Goal: Transaction & Acquisition: Purchase product/service

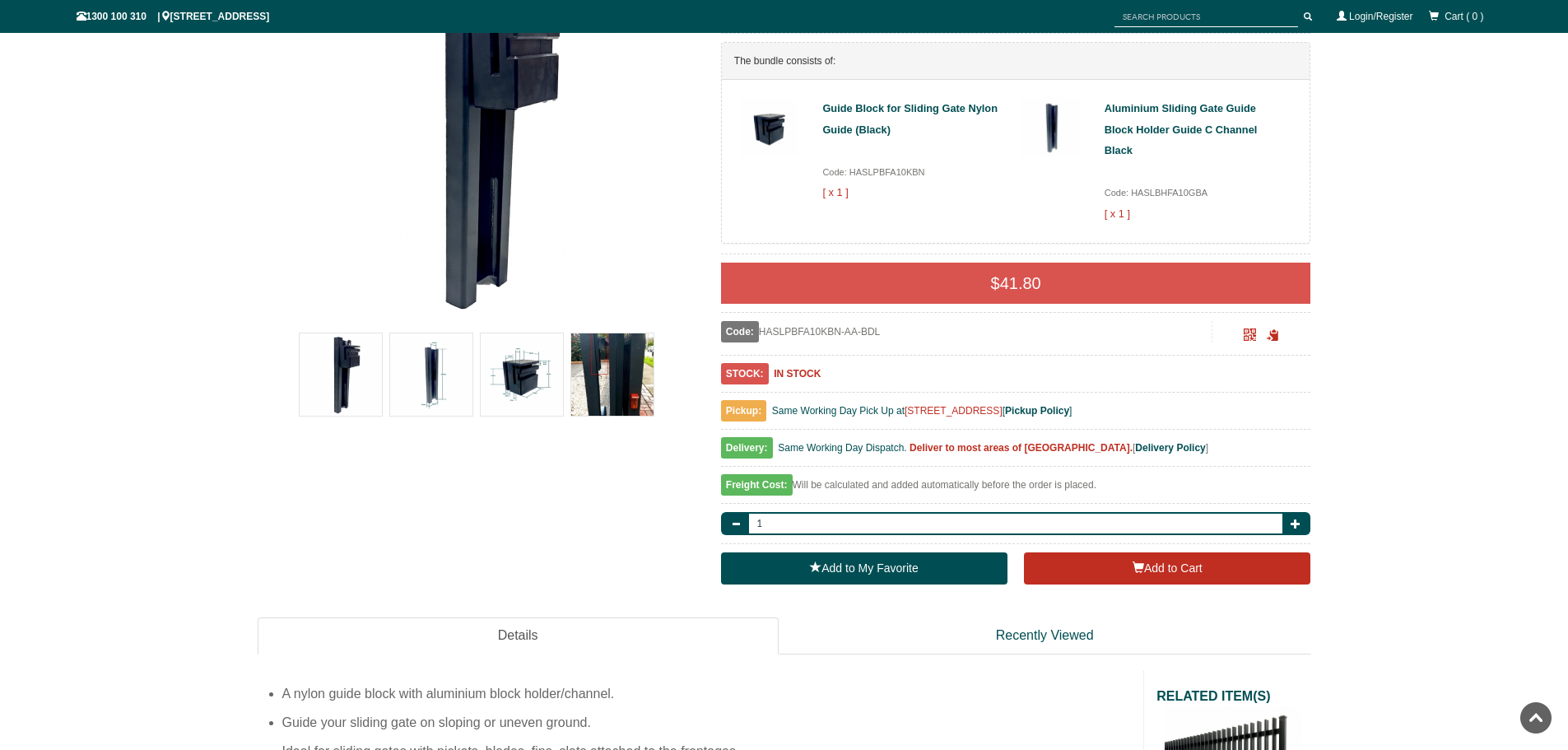
scroll to position [370, 0]
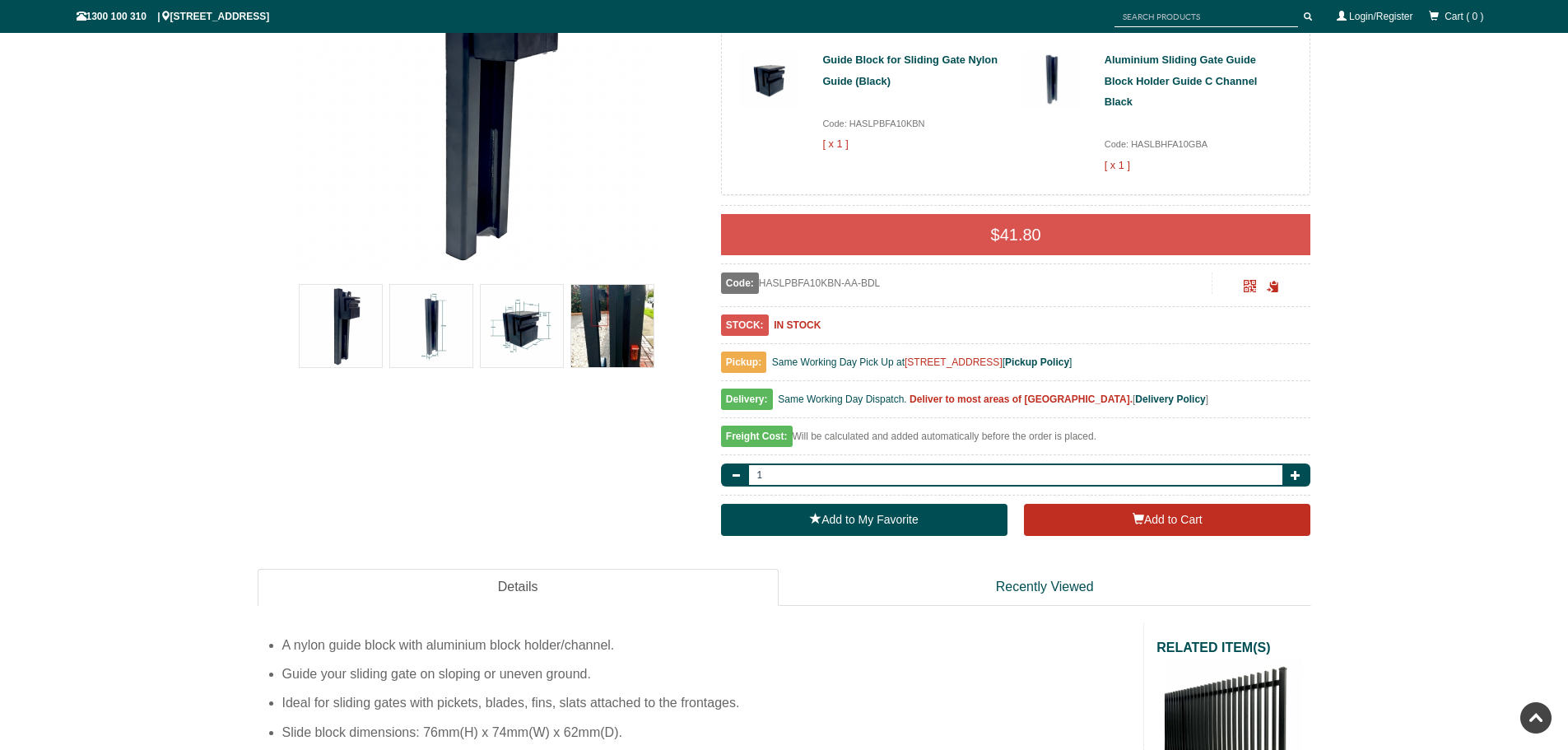
drag, startPoint x: 906, startPoint y: 358, endPoint x: 1044, endPoint y: 365, distance: 138.2
click at [1044, 365] on span "Same Working Day Pick Up at 8 High St, Bayswater, VIC 3153 [ Pickup Policy ]" at bounding box center [922, 362] width 300 height 12
copy span "[STREET_ADDRESS]"
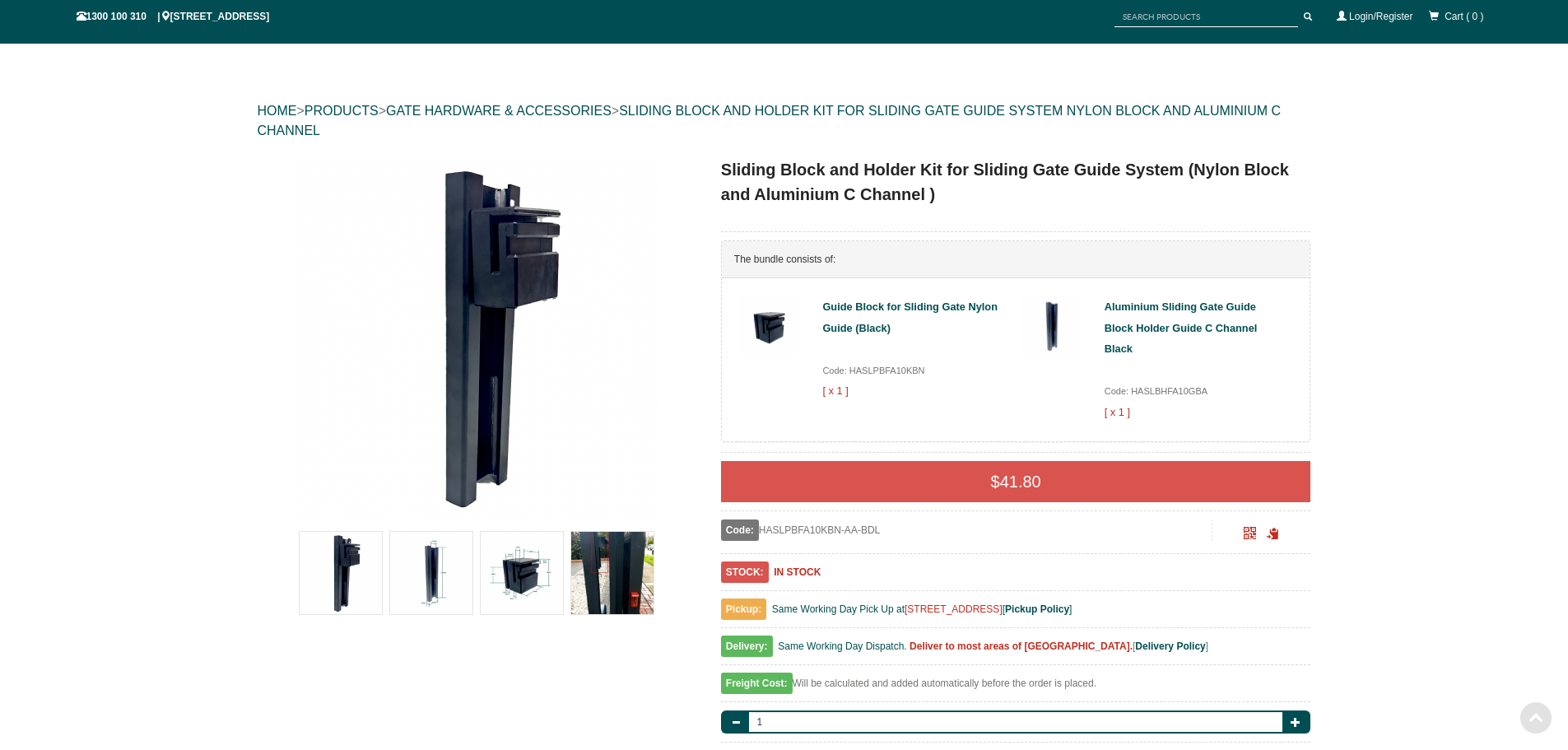
scroll to position [0, 0]
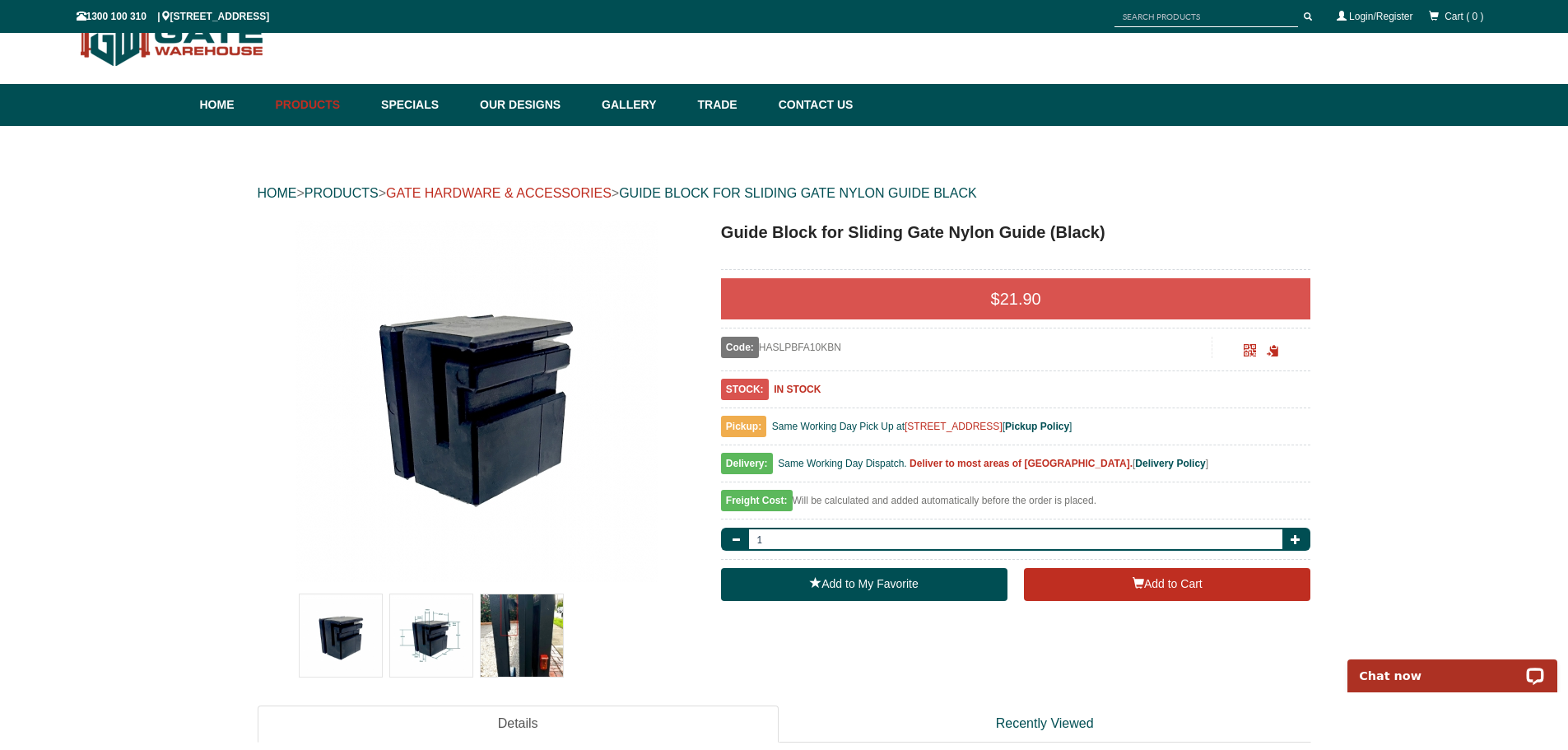
click at [585, 191] on link "GATE HARDWARE & ACCESSORIES" at bounding box center [499, 193] width 226 height 14
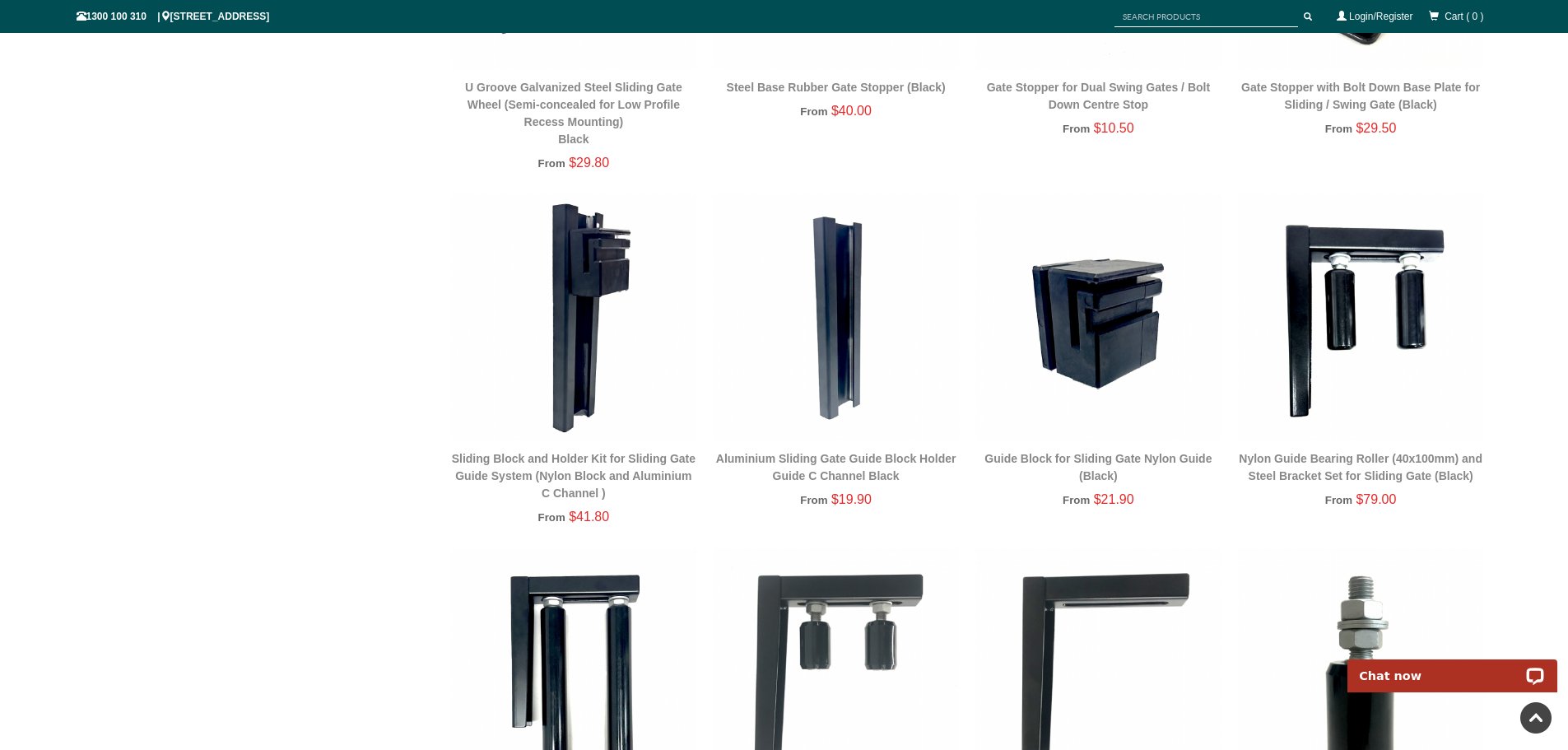
scroll to position [1851, 0]
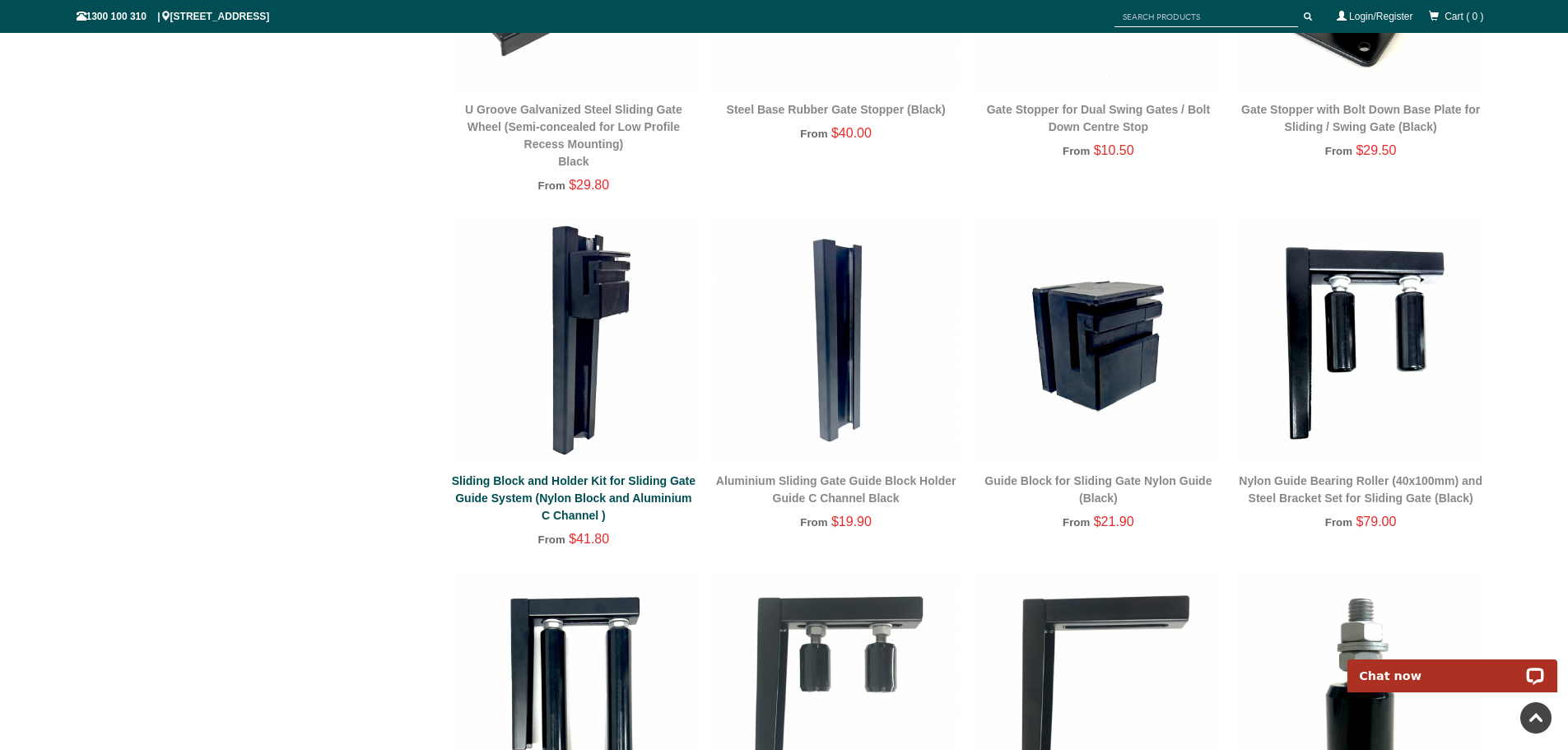
click at [585, 486] on link "Sliding Block and Holder Kit for Sliding Gate Guide System (Nylon Block and Alu…" at bounding box center [573, 498] width 244 height 48
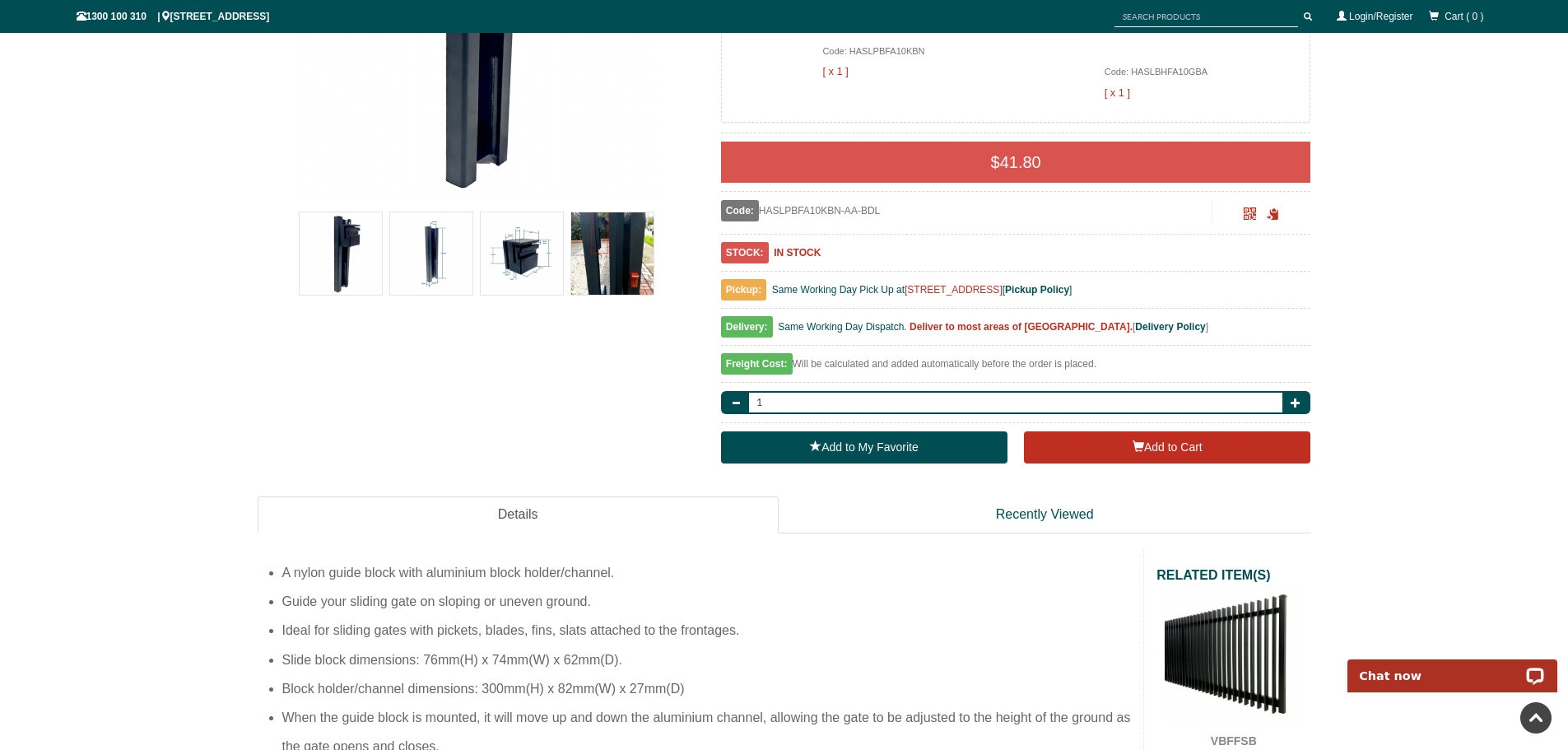
scroll to position [411, 0]
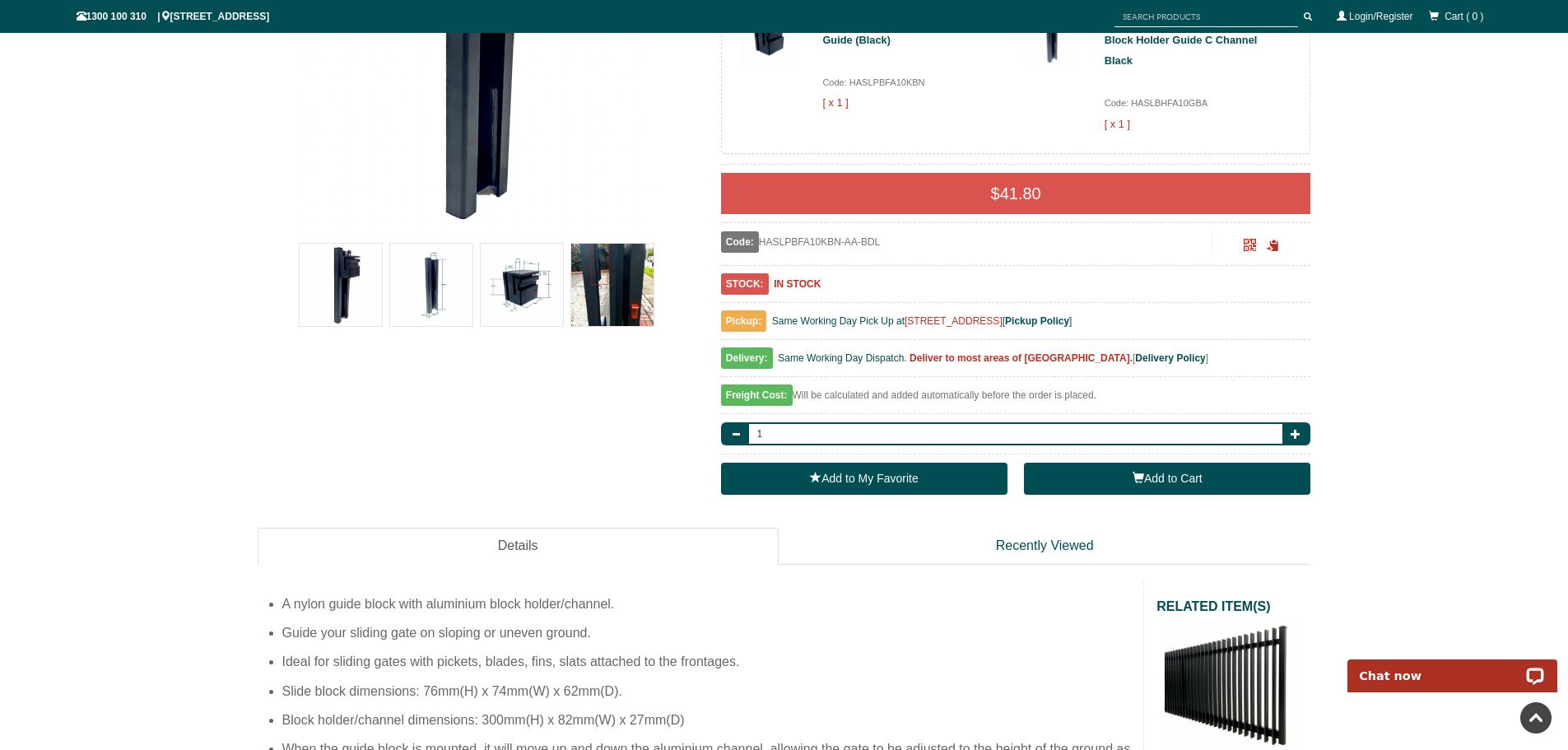
click at [1156, 484] on button "Add to Cart" at bounding box center [1168, 479] width 287 height 33
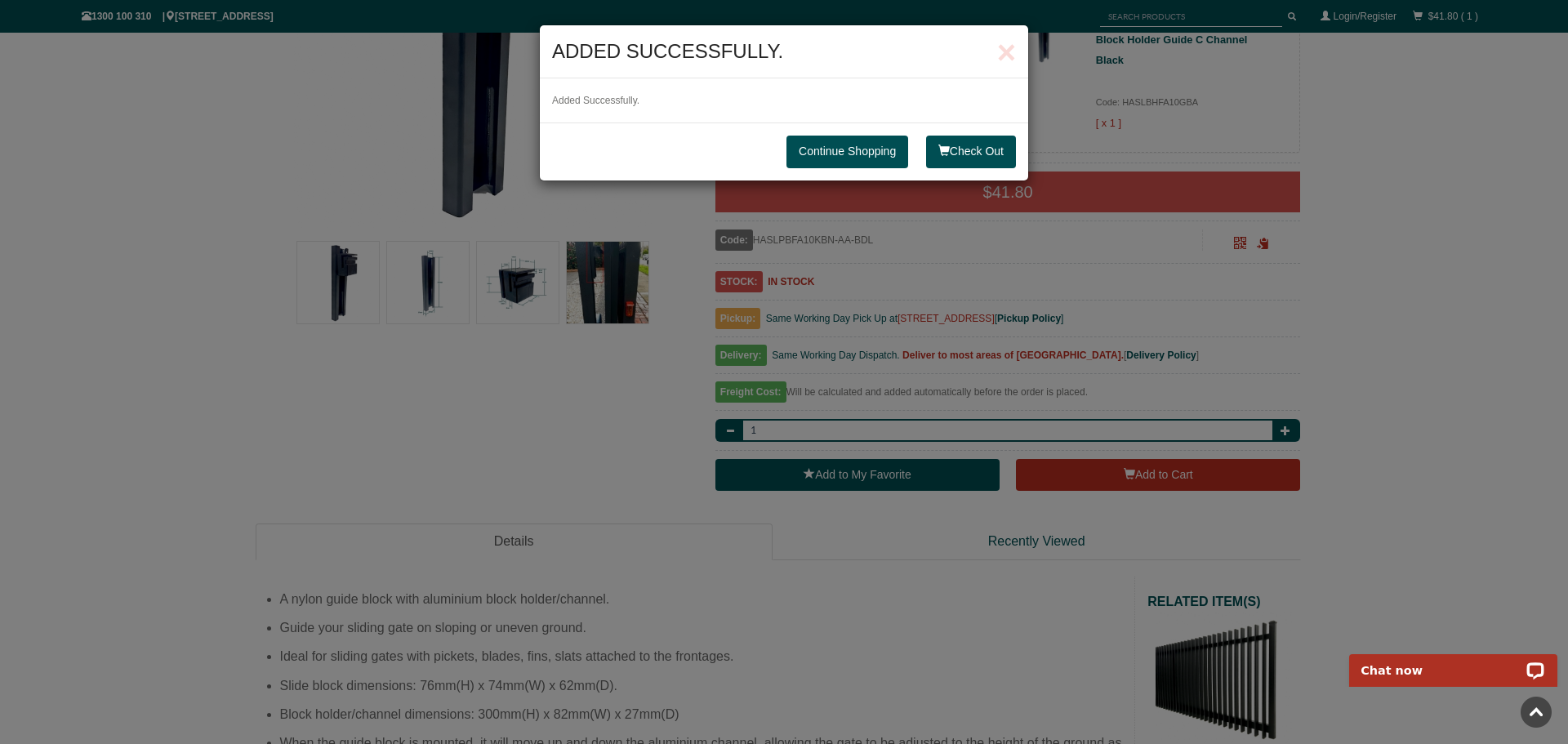
click at [872, 148] on link "Continue Shopping" at bounding box center [847, 151] width 122 height 33
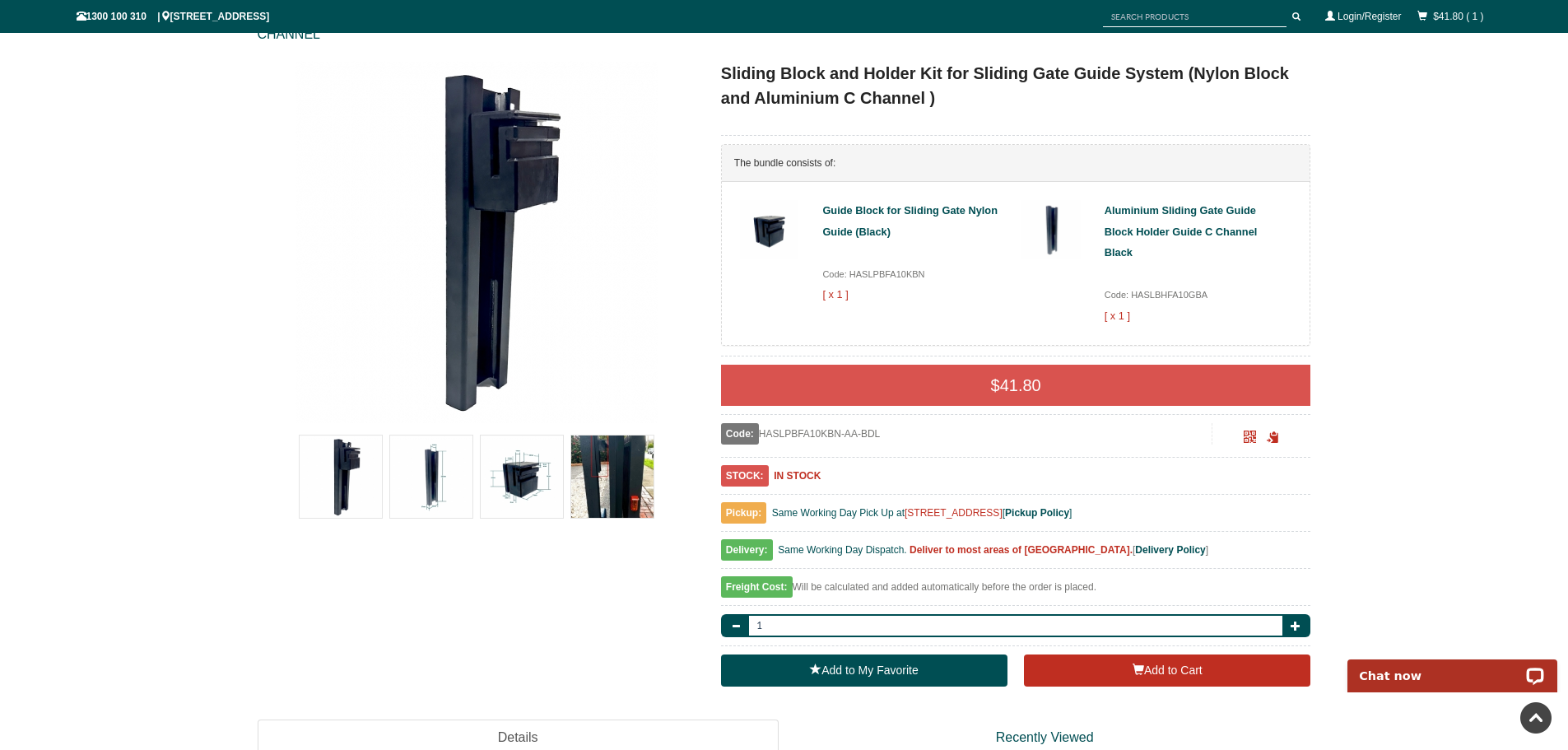
scroll to position [0, 0]
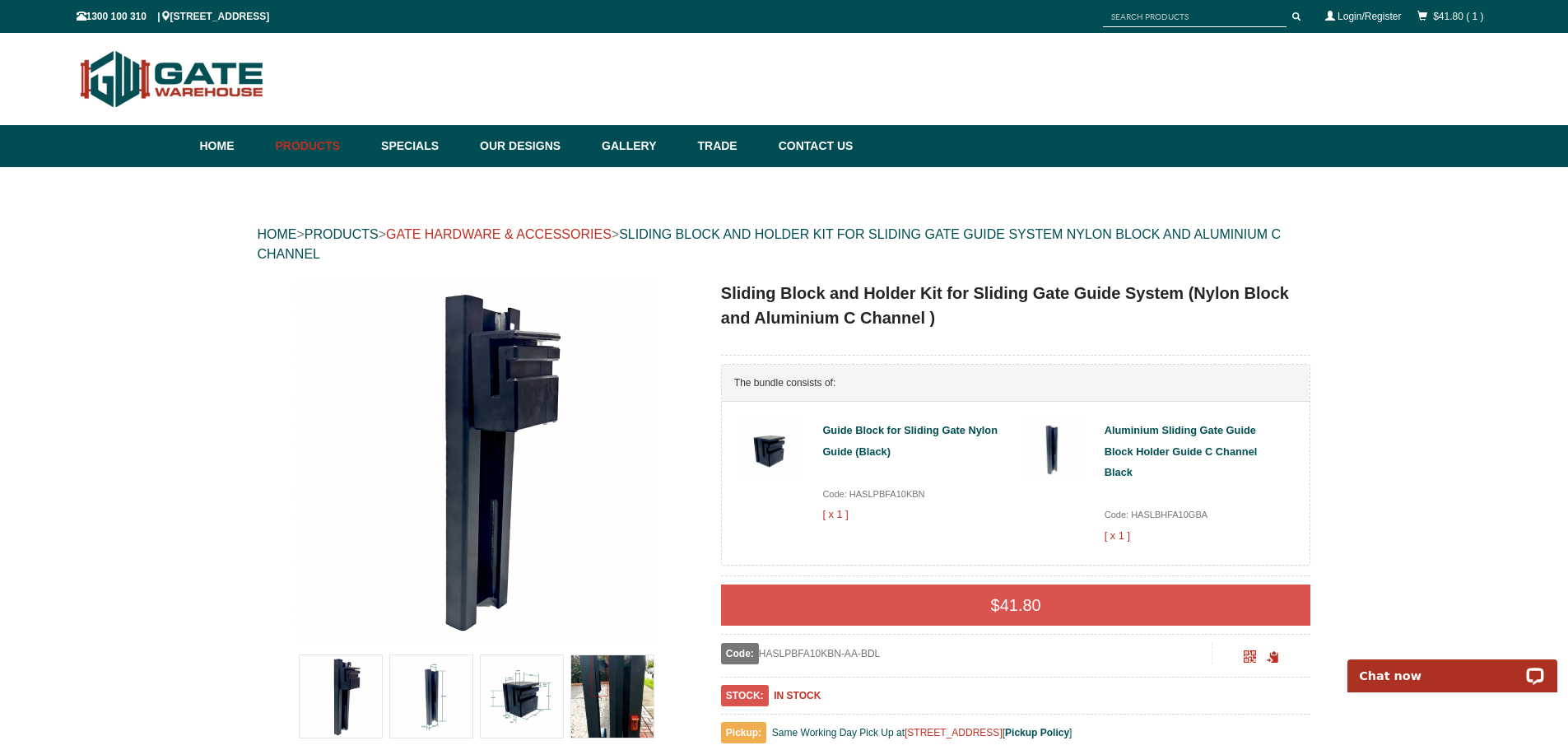
click at [574, 232] on link "GATE HARDWARE & ACCESSORIES" at bounding box center [499, 234] width 226 height 14
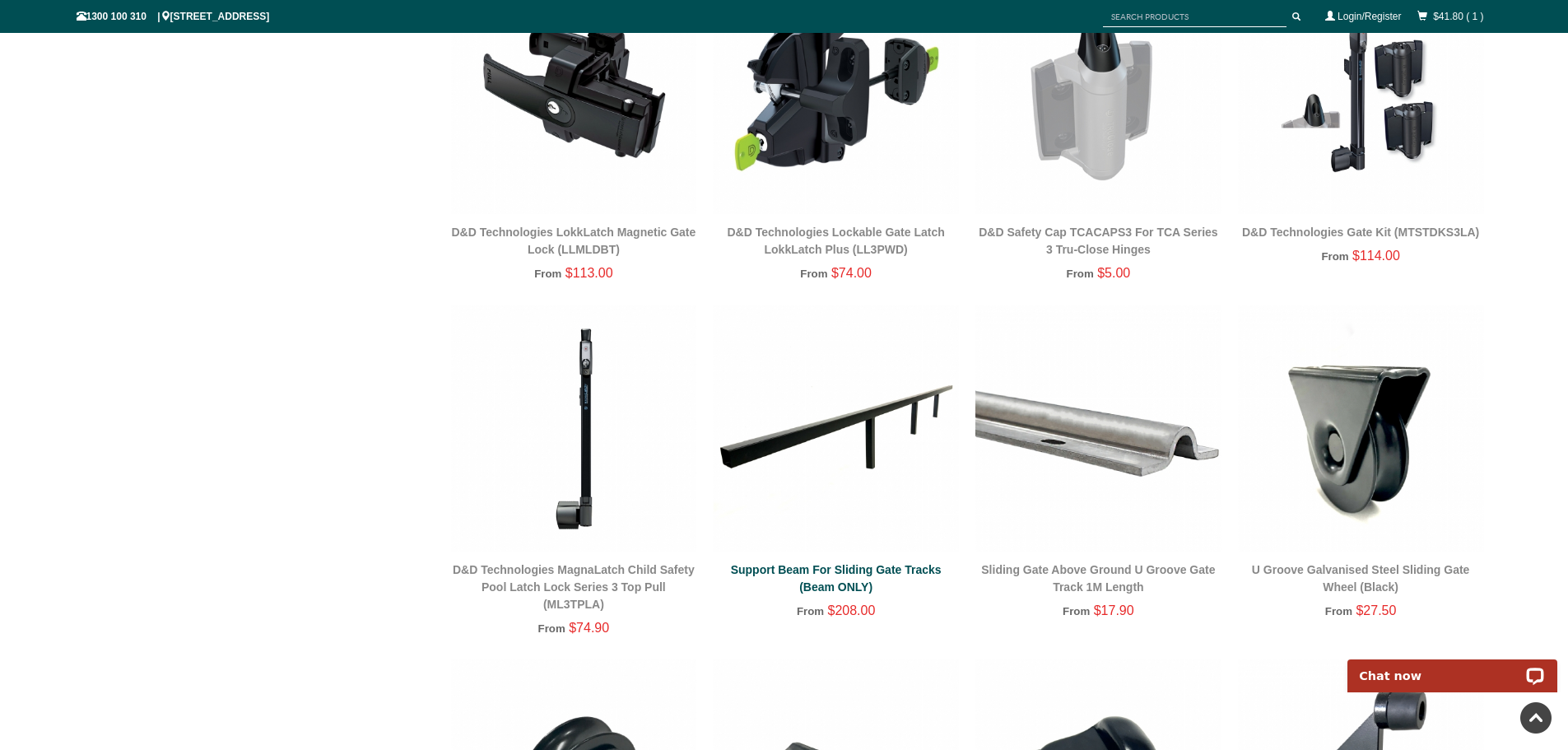
scroll to position [999, 0]
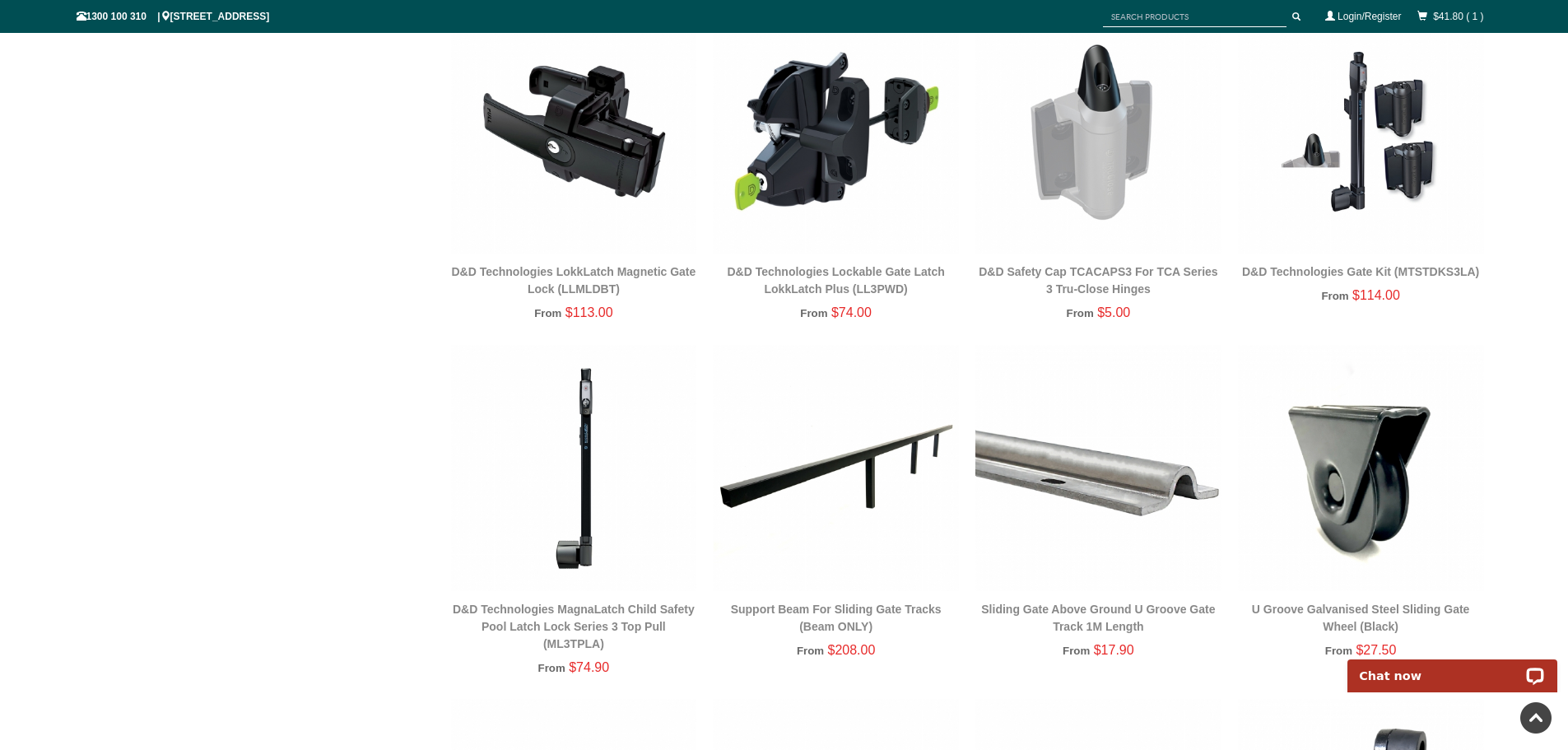
click at [854, 462] on img at bounding box center [836, 467] width 246 height 246
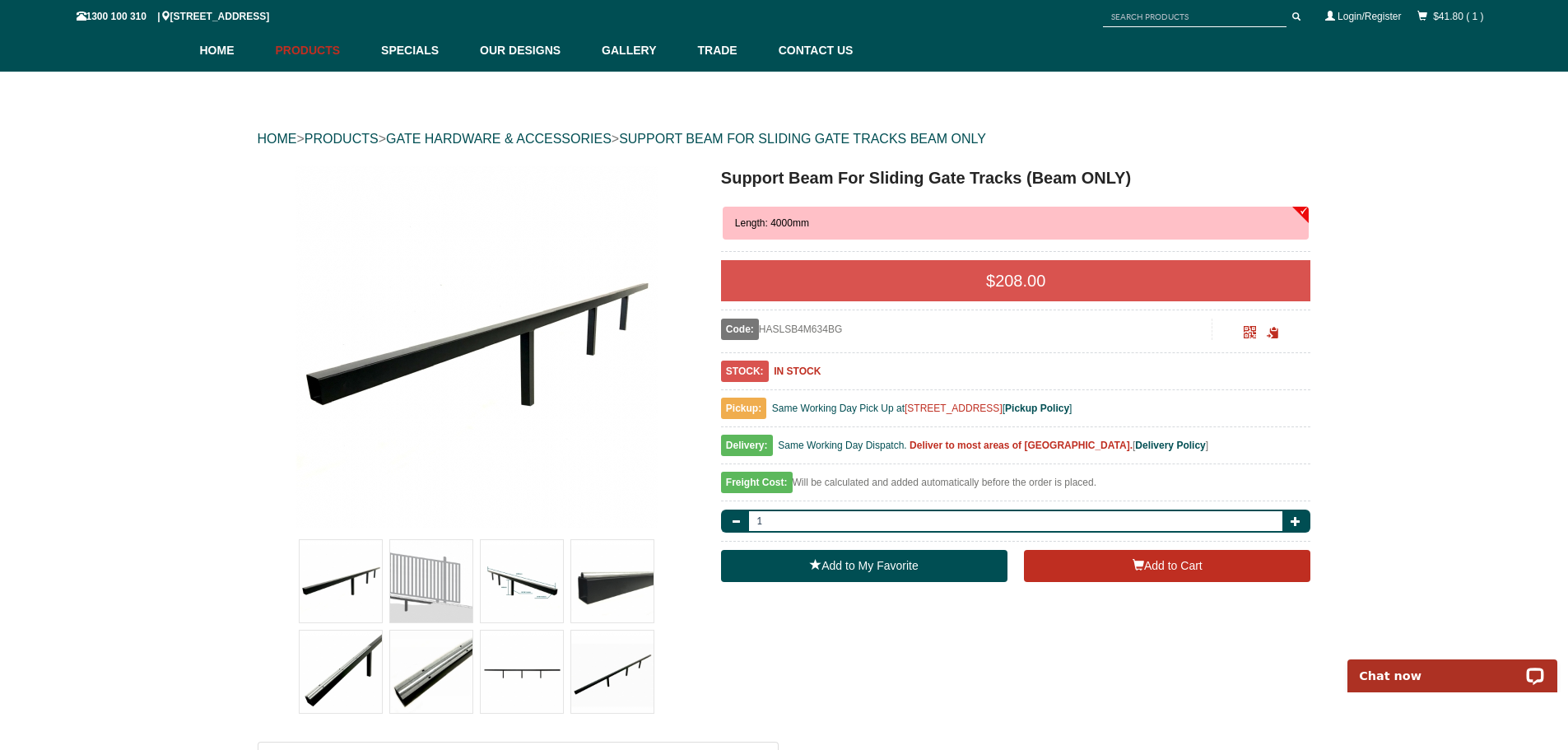
scroll to position [123, 0]
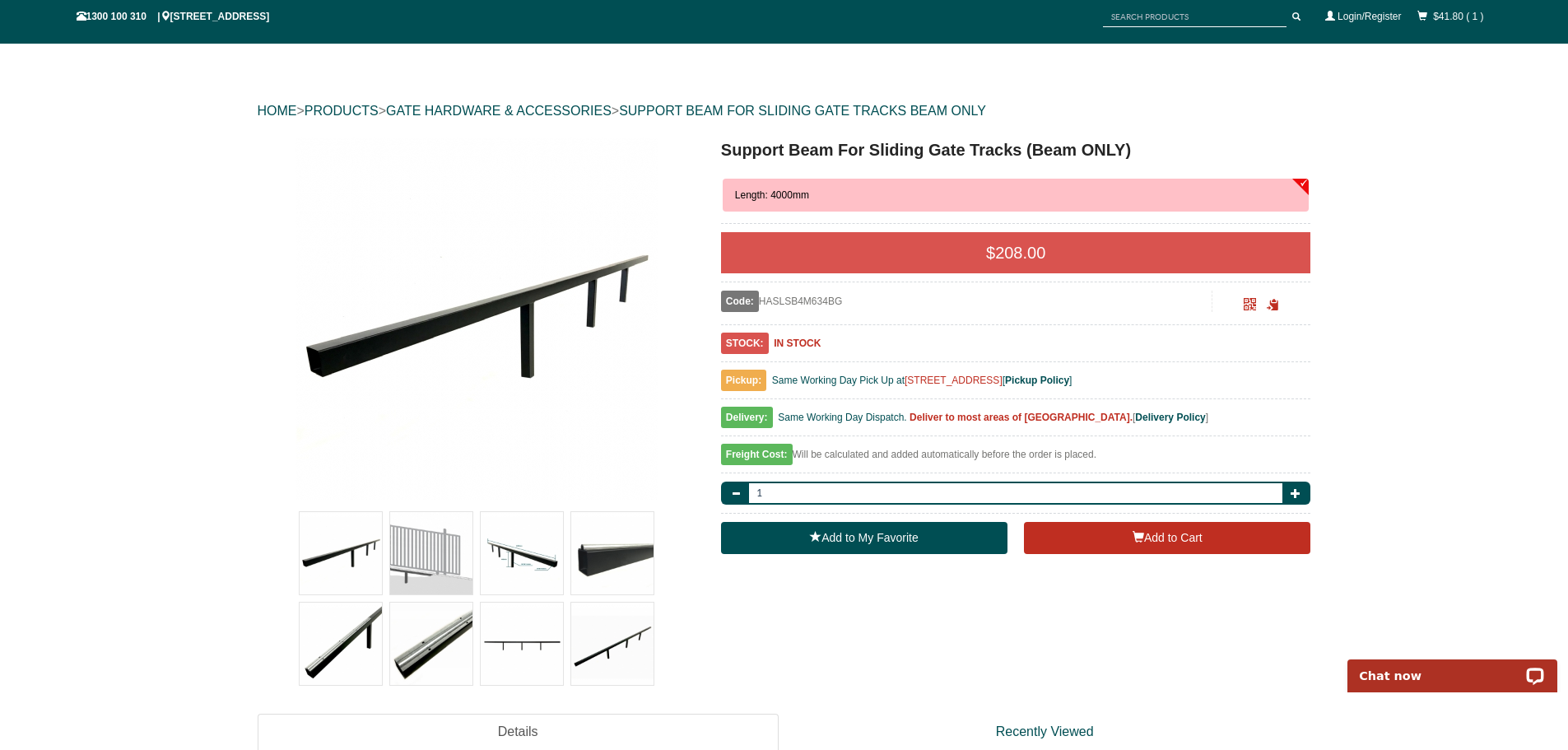
click at [424, 540] on img at bounding box center [431, 552] width 82 height 82
click at [518, 551] on img at bounding box center [521, 552] width 82 height 82
